Goal: Task Accomplishment & Management: Manage account settings

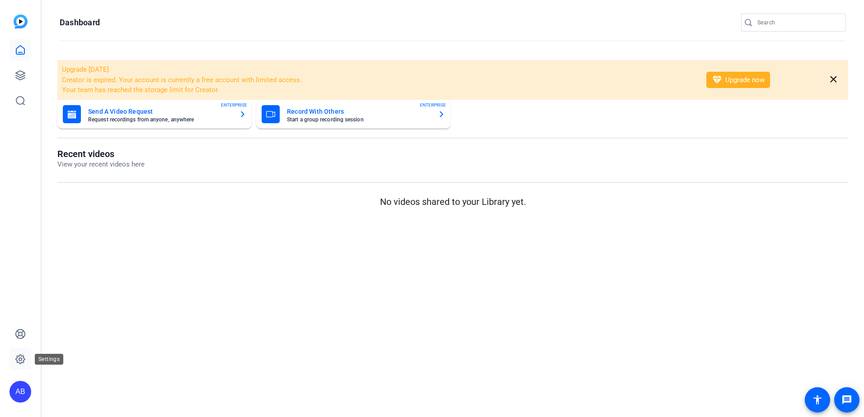
click at [21, 361] on icon at bounding box center [20, 359] width 11 height 11
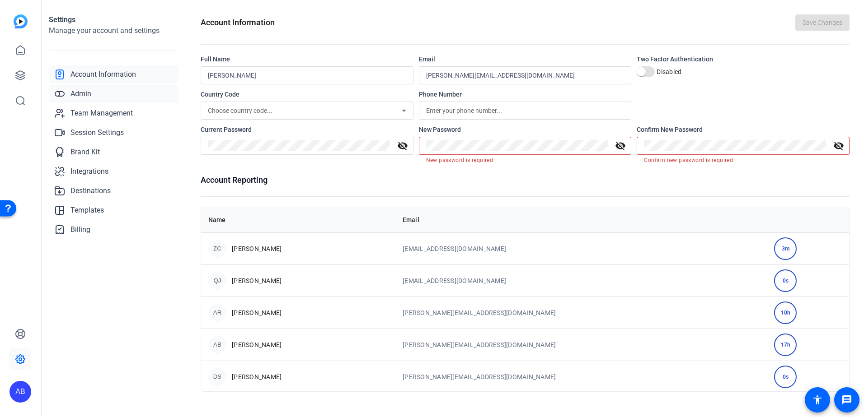
click at [85, 99] on span "Admin" at bounding box center [80, 94] width 21 height 11
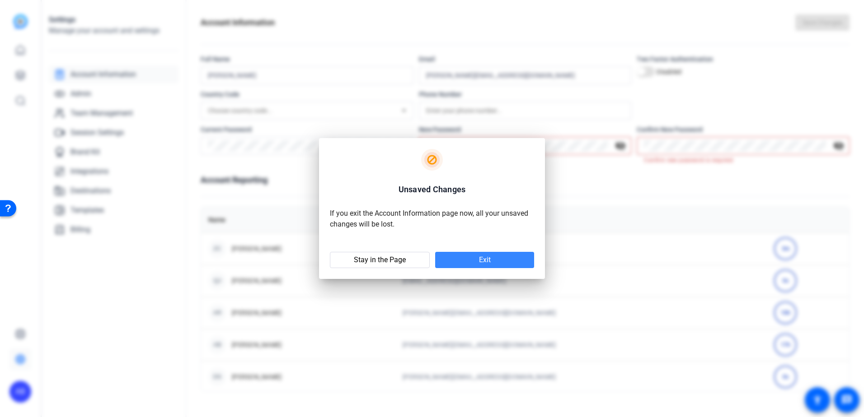
click at [481, 268] on span at bounding box center [484, 260] width 99 height 22
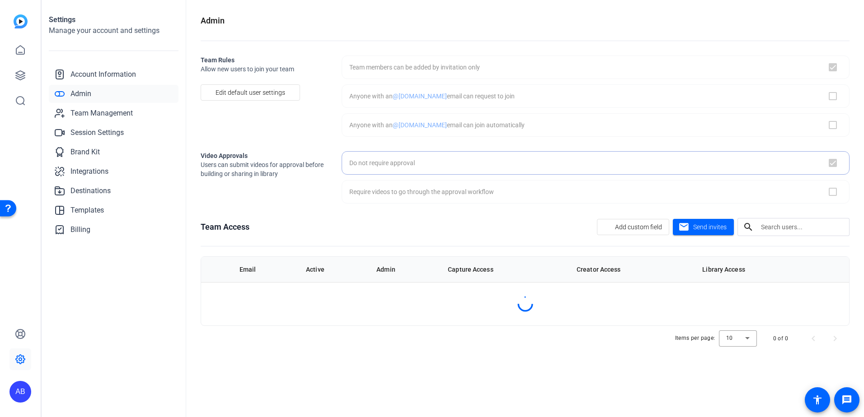
checkbox input "true"
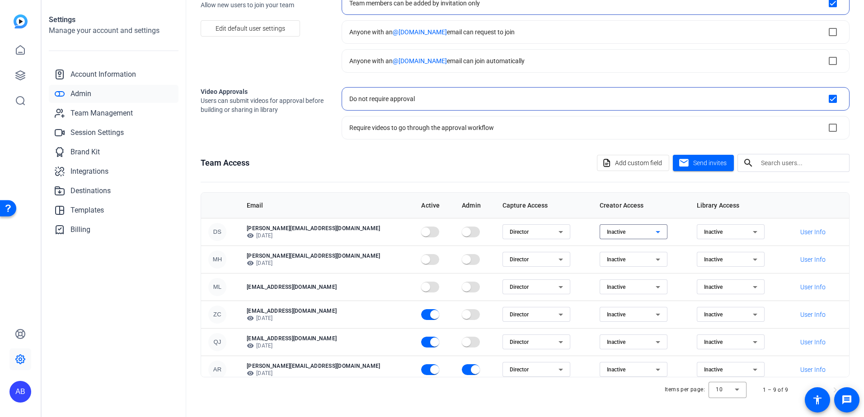
click at [652, 232] on icon at bounding box center [657, 232] width 11 height 11
click at [514, 177] on div at bounding box center [432, 208] width 864 height 417
click at [523, 229] on div "Director" at bounding box center [533, 232] width 49 height 11
click at [515, 173] on div at bounding box center [432, 208] width 864 height 417
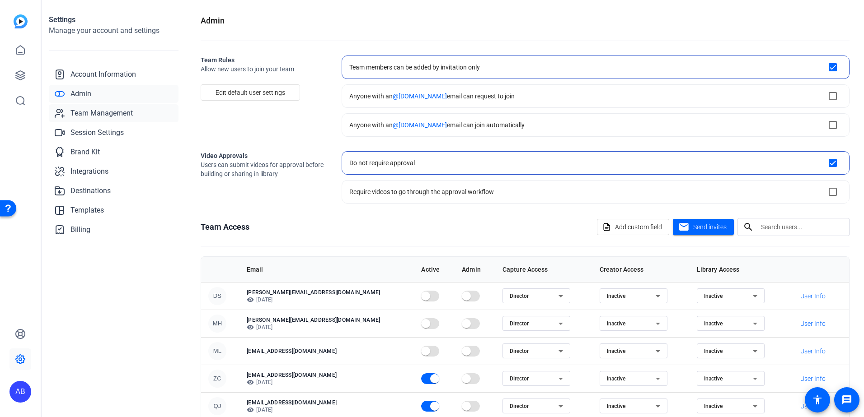
click at [94, 111] on span "Team Management" at bounding box center [101, 113] width 62 height 11
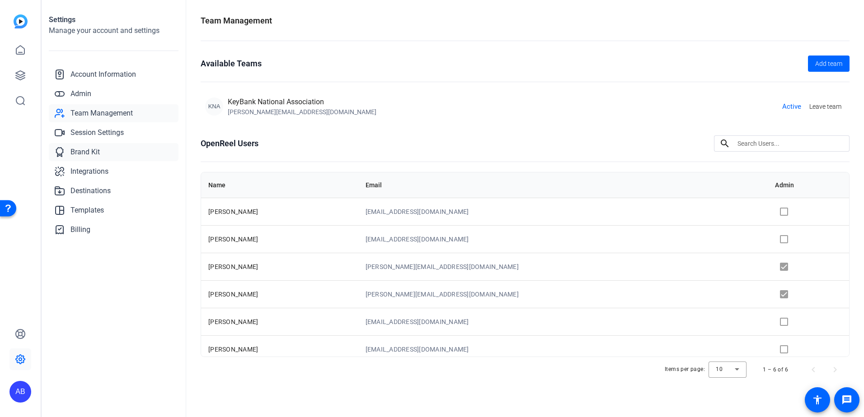
click at [76, 158] on link "Brand Kit" at bounding box center [114, 152] width 130 height 18
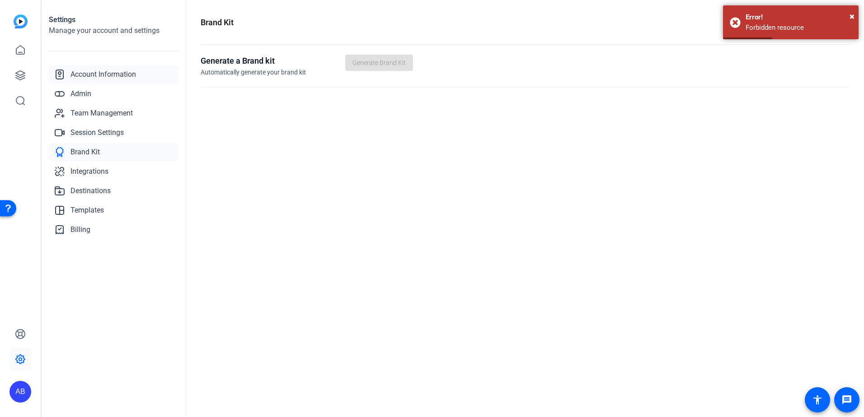
click at [92, 75] on span "Account Information" at bounding box center [102, 74] width 65 height 11
